Goal: Transaction & Acquisition: Book appointment/travel/reservation

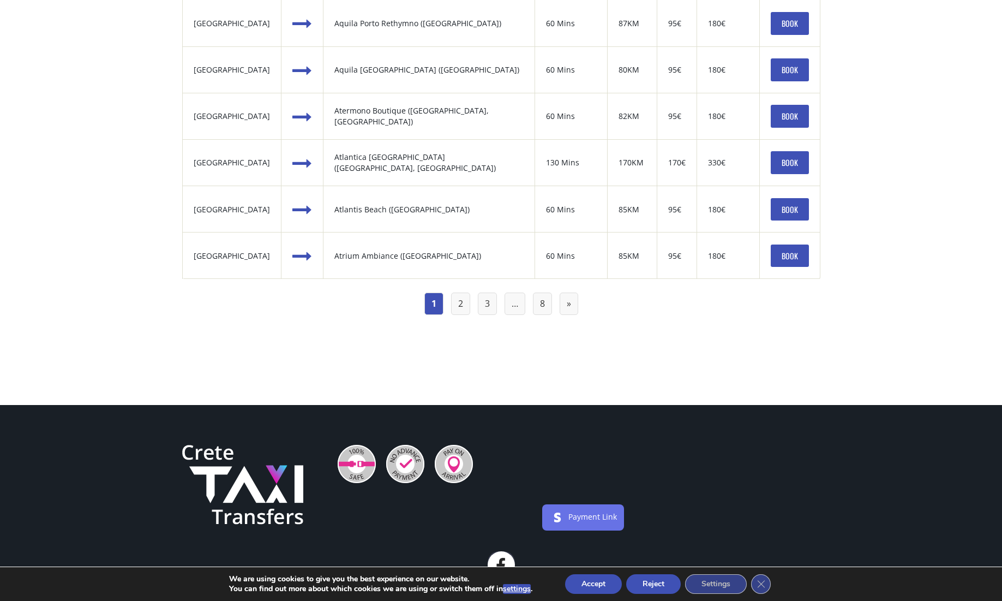
scroll to position [1200, 0]
click at [462, 306] on link "2" at bounding box center [460, 303] width 19 height 22
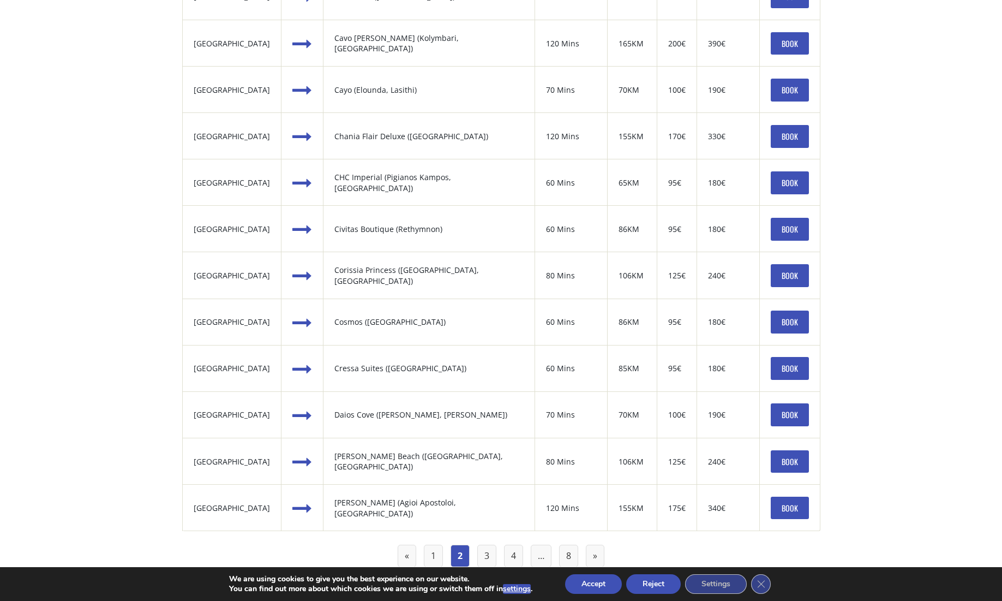
scroll to position [1037, 0]
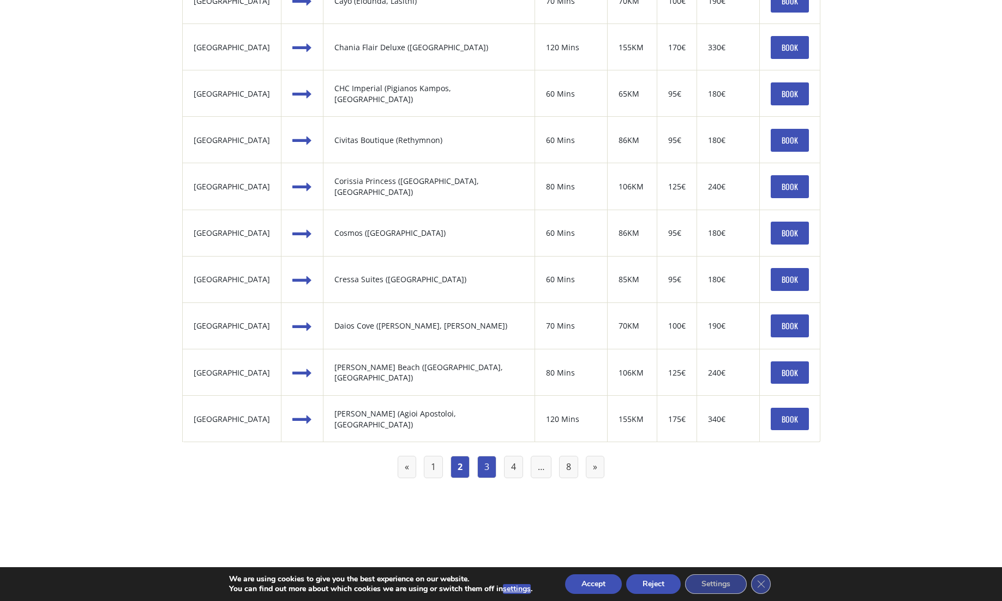
click at [489, 465] on link "3" at bounding box center [486, 467] width 19 height 22
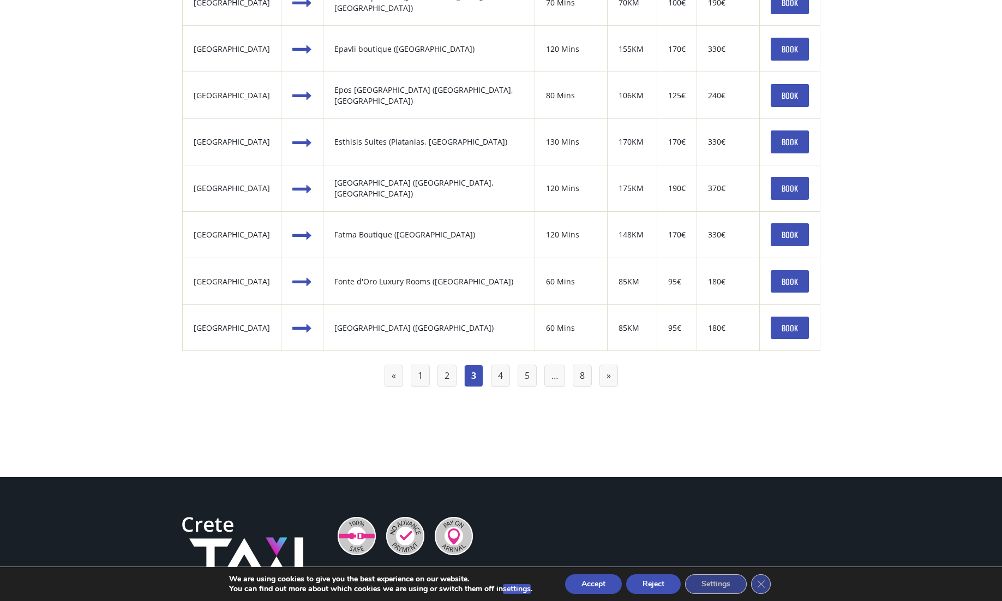
scroll to position [1146, 0]
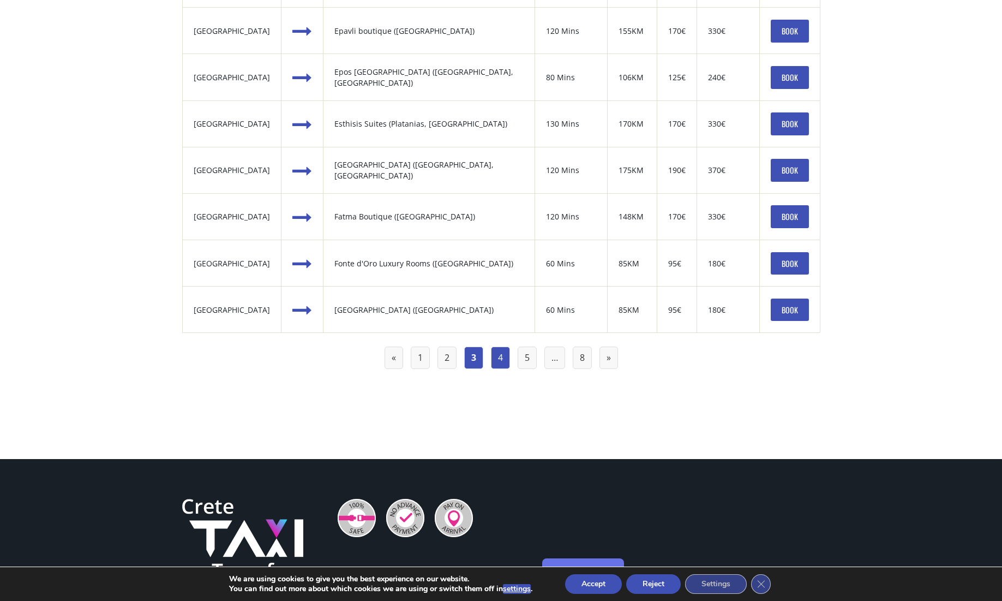
click at [506, 362] on link "4" at bounding box center [500, 357] width 19 height 22
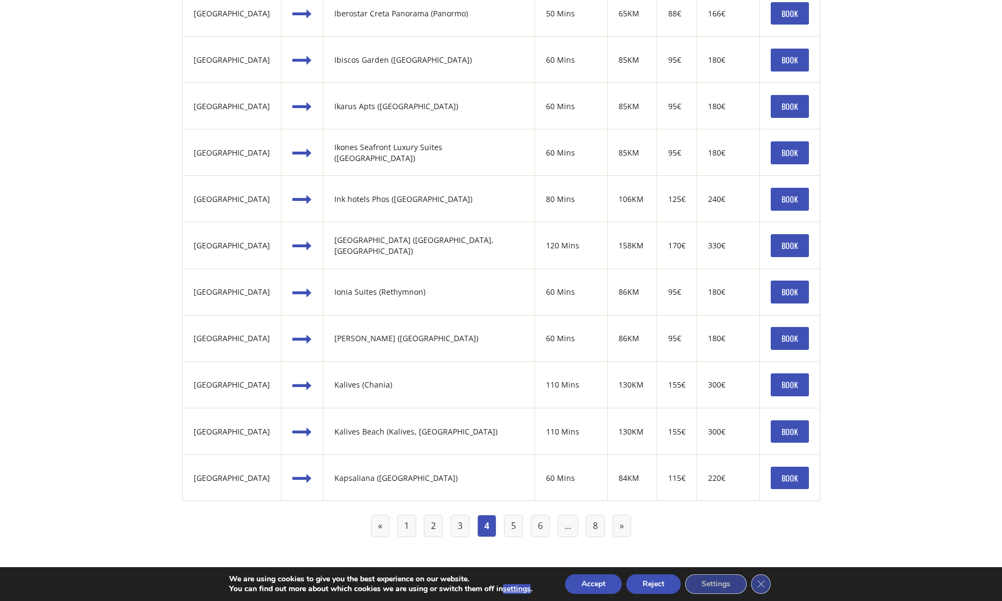
scroll to position [982, 0]
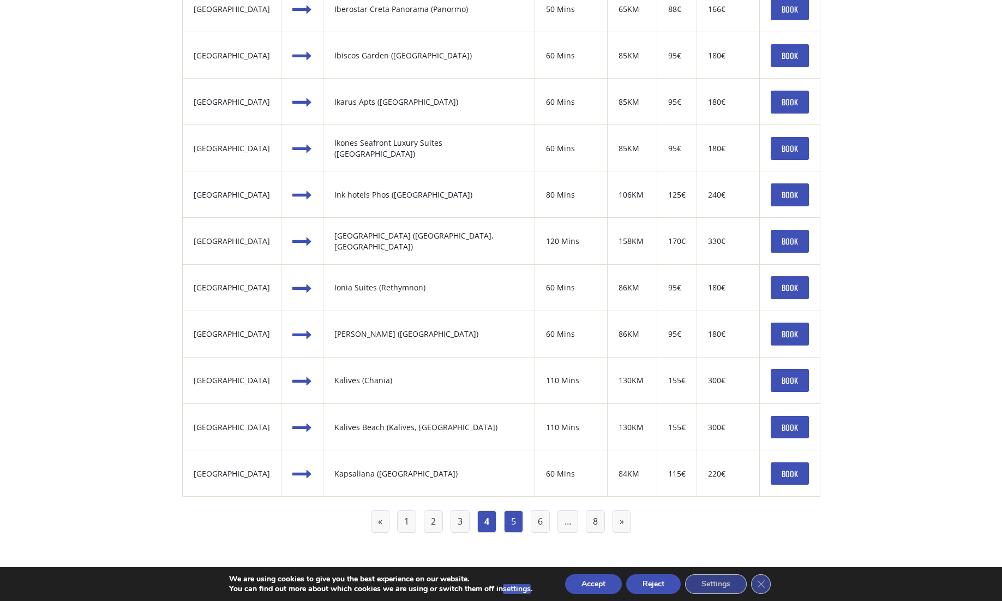
click at [516, 522] on link "5" at bounding box center [513, 521] width 19 height 22
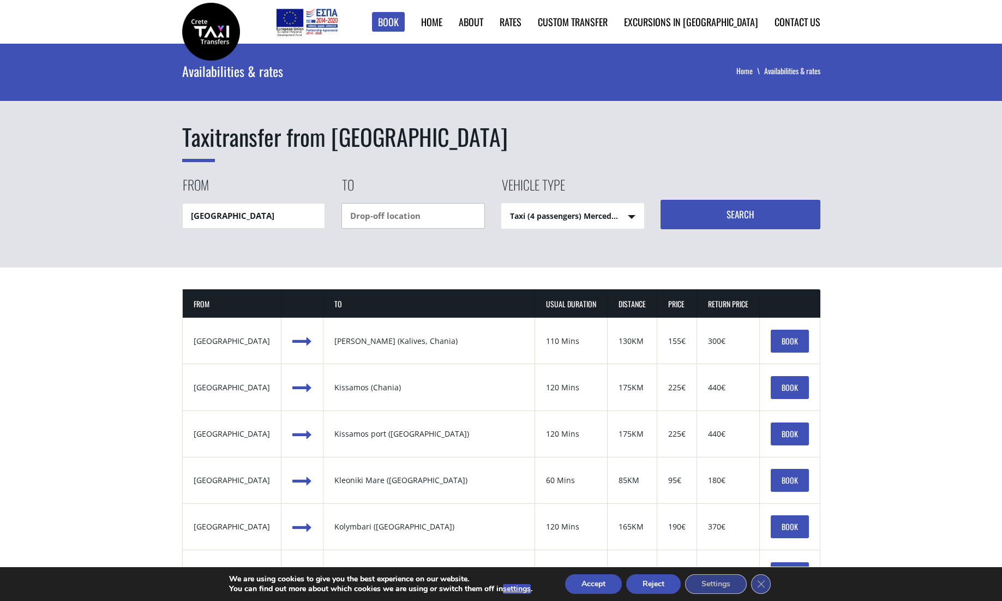
click at [449, 212] on input "text" at bounding box center [414, 216] width 144 height 26
type input "I"
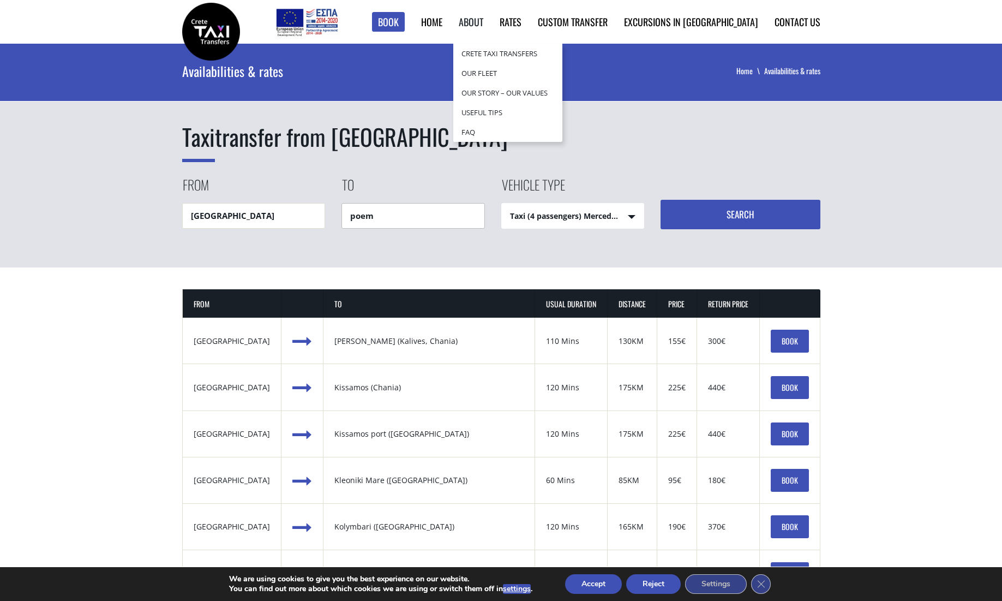
type input "poemo"
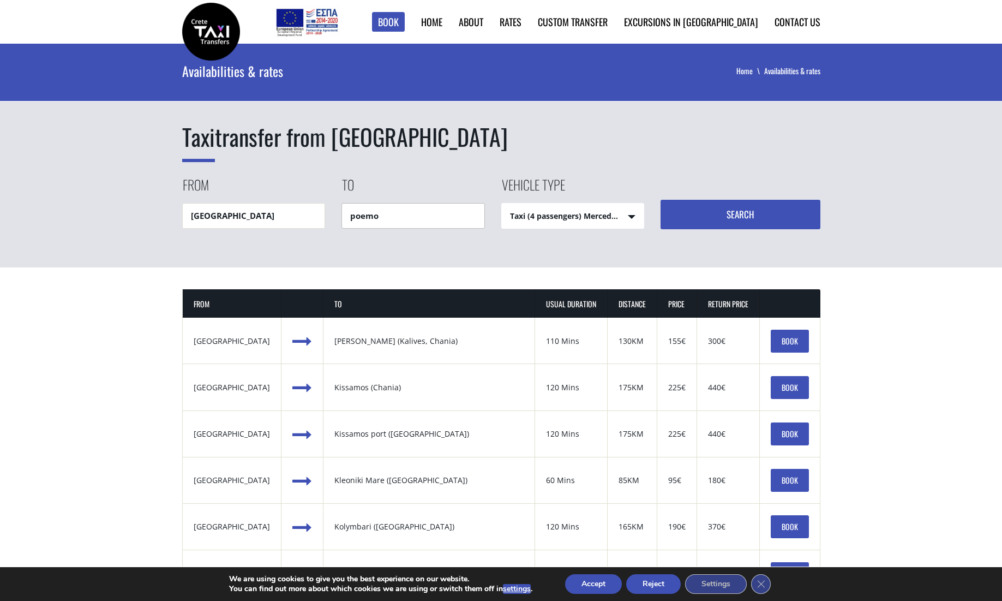
drag, startPoint x: 393, startPoint y: 217, endPoint x: 316, endPoint y: 217, distance: 76.9
click at [316, 217] on div "From Heraklion airport To poemo Vehicle type Taxi (4 passengers) Mercedes E Cla…" at bounding box center [501, 202] width 638 height 54
type input "l"
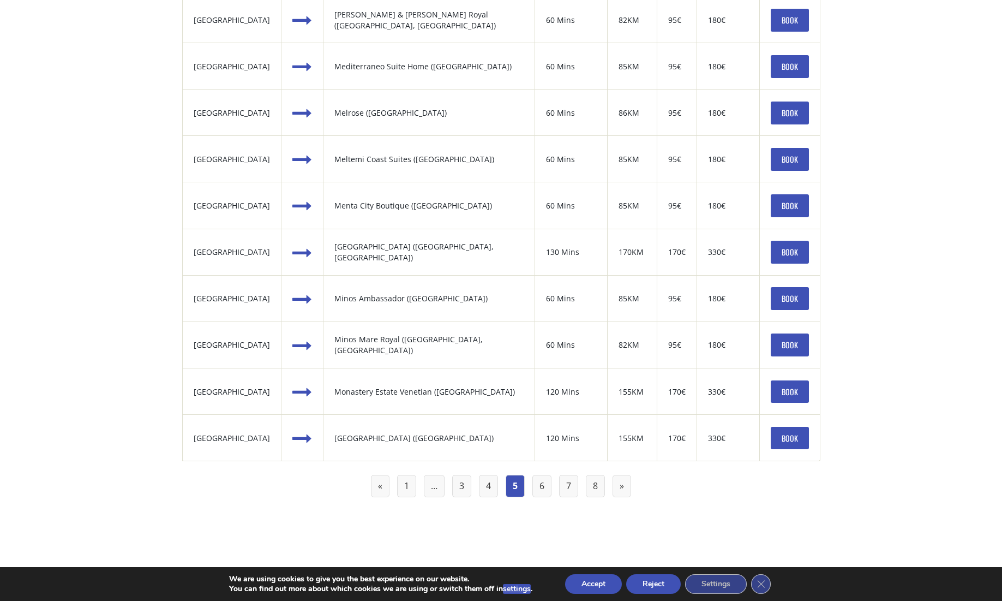
scroll to position [1037, 0]
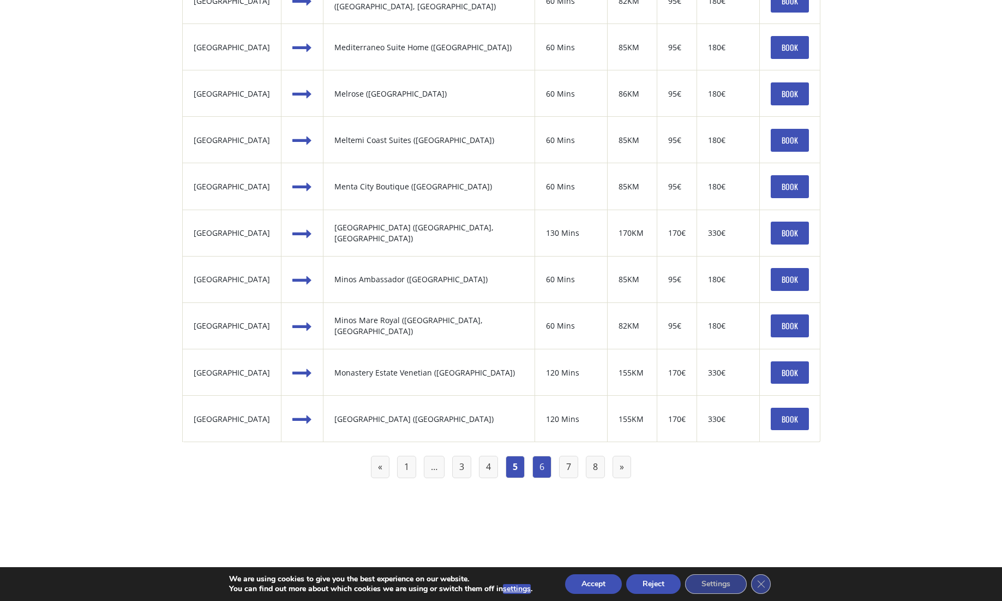
type input "Ierapetra"
click at [539, 471] on link "6" at bounding box center [542, 467] width 19 height 22
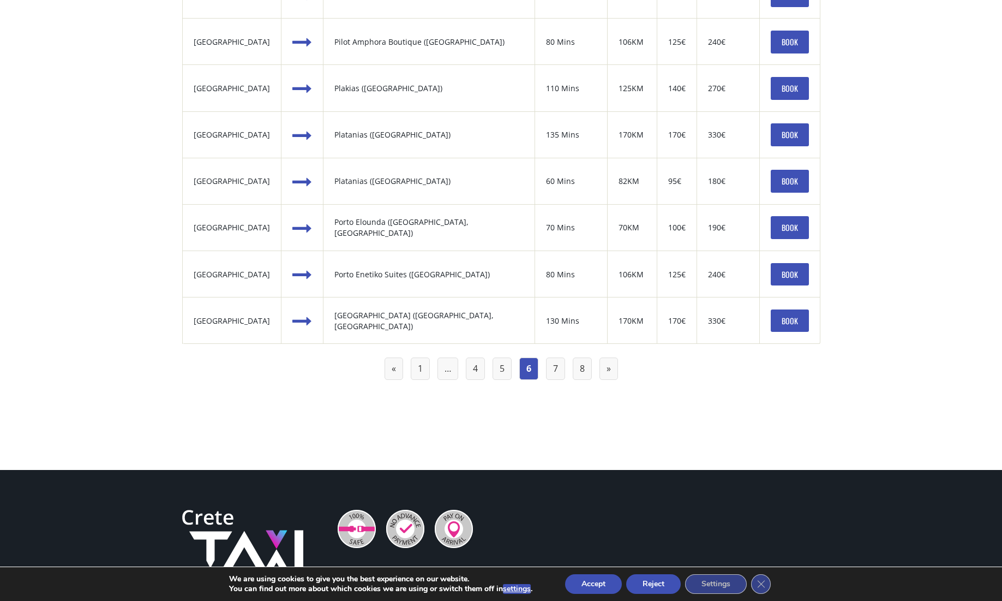
scroll to position [1146, 0]
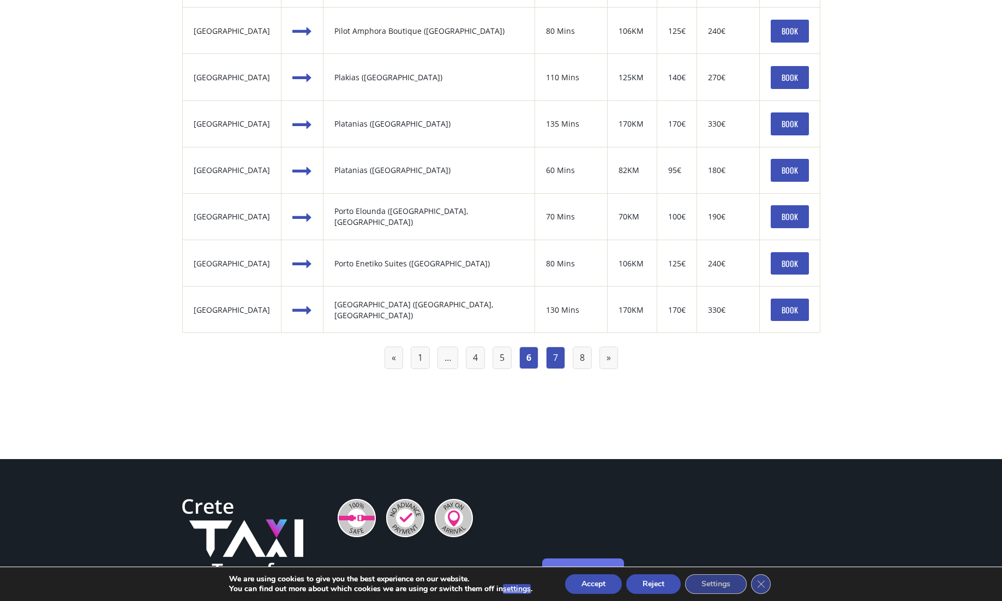
click at [551, 363] on link "7" at bounding box center [555, 357] width 19 height 22
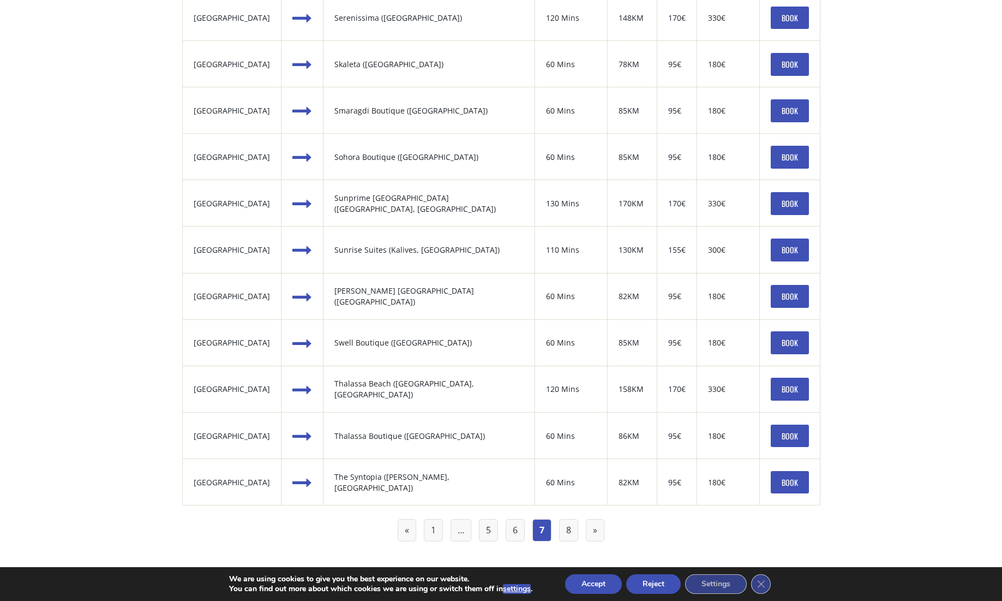
scroll to position [982, 0]
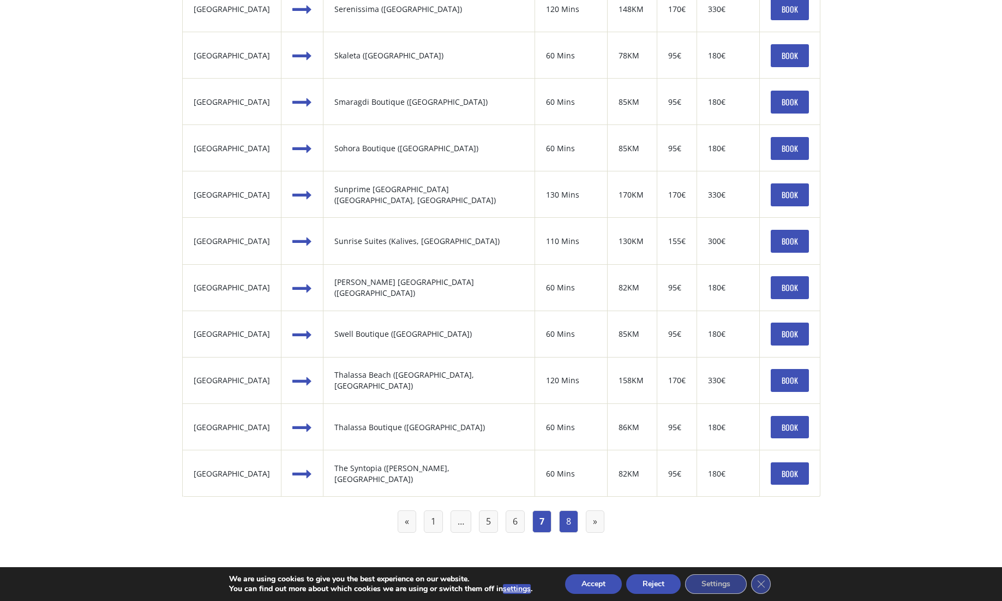
click at [561, 519] on link "8" at bounding box center [568, 521] width 19 height 22
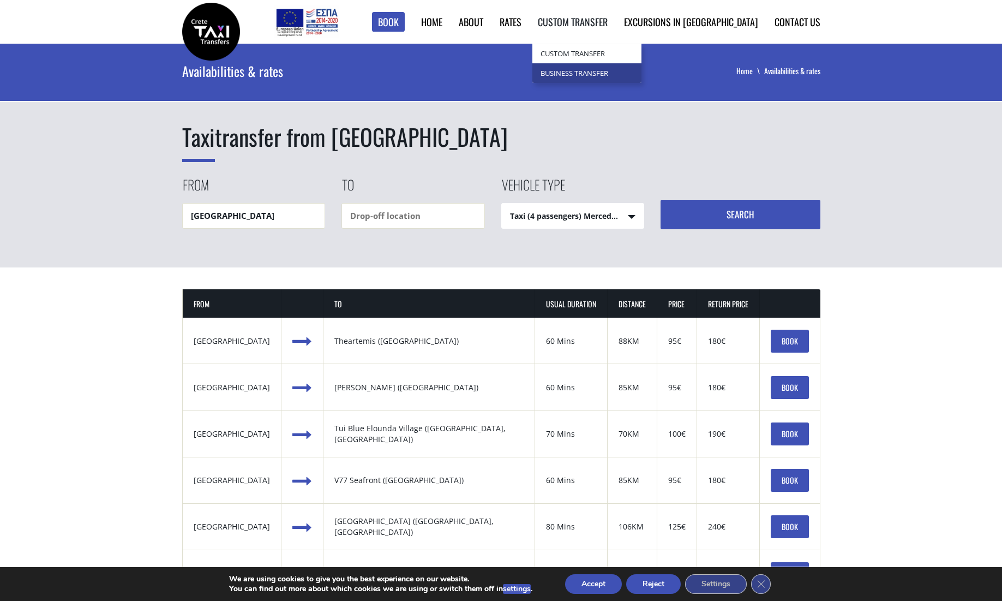
click at [638, 73] on link "Business Transfer" at bounding box center [587, 73] width 109 height 20
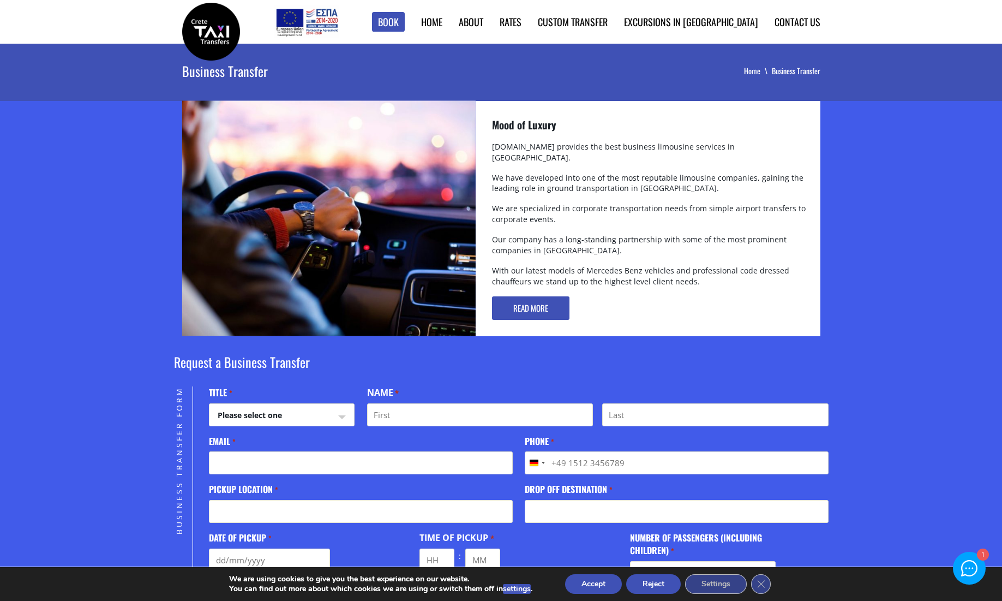
click at [219, 31] on img at bounding box center [211, 32] width 58 height 58
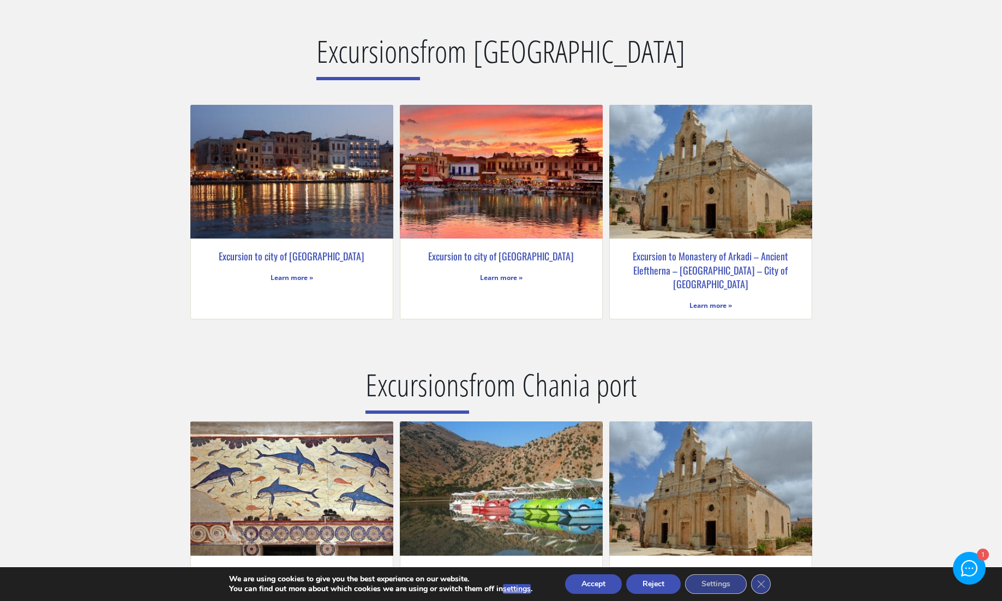
scroll to position [2183, 0]
